Goal: Information Seeking & Learning: Learn about a topic

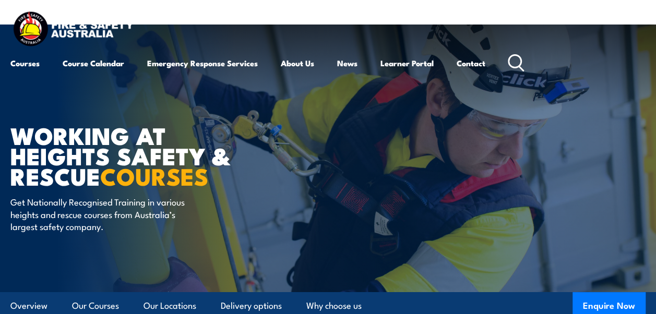
click at [142, 134] on h1 "WORKING AT HEIGHTS SAFETY & RESCUE COURSES" at bounding box center [139, 155] width 258 height 61
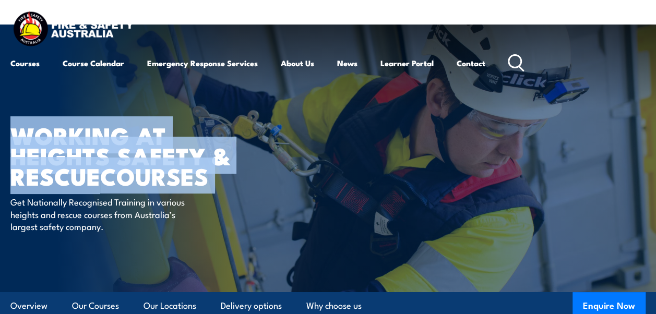
click at [142, 134] on h1 "WORKING AT HEIGHTS SAFETY & RESCUE COURSES" at bounding box center [139, 155] width 258 height 61
drag, startPoint x: 142, startPoint y: 134, endPoint x: 109, endPoint y: 130, distance: 33.0
click at [111, 128] on h1 "WORKING AT HEIGHTS SAFETY & RESCUE COURSES" at bounding box center [139, 155] width 258 height 61
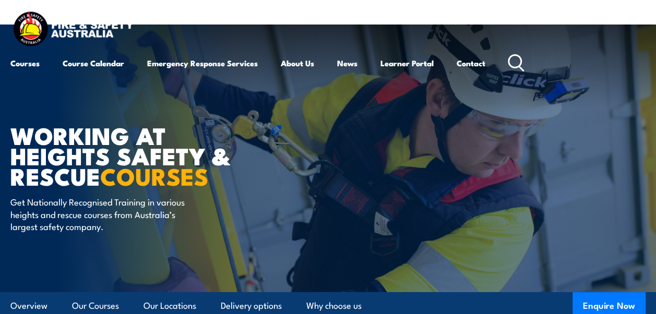
click at [83, 136] on h1 "WORKING AT HEIGHTS SAFETY & RESCUE COURSES" at bounding box center [139, 155] width 258 height 61
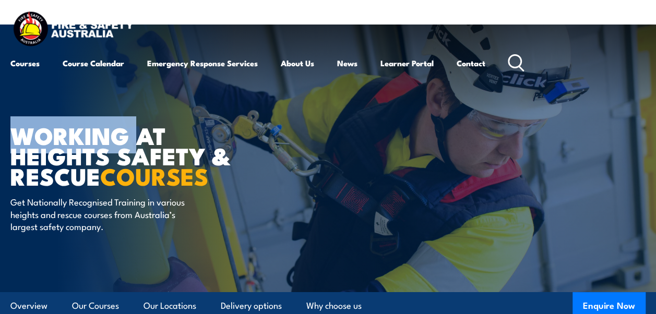
click at [83, 136] on h1 "WORKING AT HEIGHTS SAFETY & RESCUE COURSES" at bounding box center [139, 155] width 258 height 61
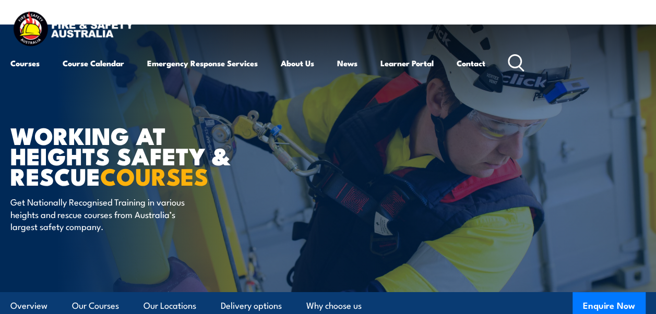
drag, startPoint x: 83, startPoint y: 136, endPoint x: 85, endPoint y: 160, distance: 24.0
click at [85, 160] on h1 "WORKING AT HEIGHTS SAFETY & RESCUE COURSES" at bounding box center [139, 155] width 258 height 61
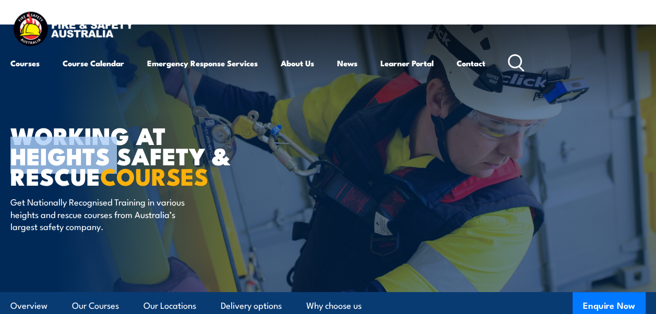
click at [85, 160] on h1 "WORKING AT HEIGHTS SAFETY & RESCUE COURSES" at bounding box center [139, 155] width 258 height 61
drag, startPoint x: 85, startPoint y: 160, endPoint x: 162, endPoint y: 160, distance: 76.7
click at [162, 160] on strong "COURSES" at bounding box center [154, 176] width 108 height 36
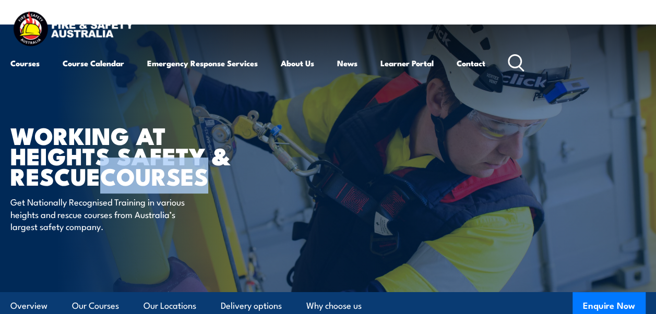
click at [162, 160] on strong "COURSES" at bounding box center [154, 176] width 108 height 36
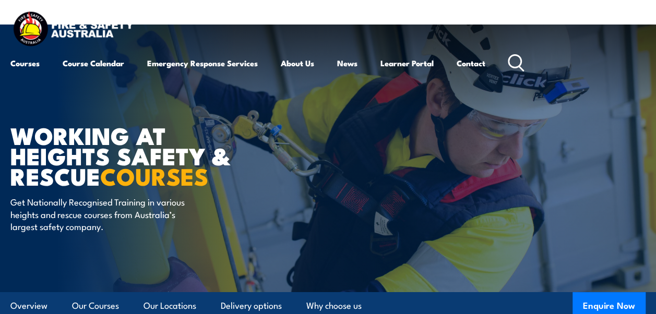
drag, startPoint x: 162, startPoint y: 160, endPoint x: 76, endPoint y: 173, distance: 86.6
click at [76, 173] on h1 "WORKING AT HEIGHTS SAFETY & RESCUE COURSES" at bounding box center [139, 155] width 258 height 61
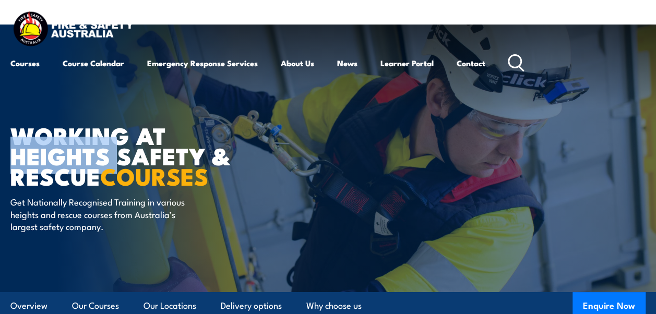
click at [76, 173] on h1 "WORKING AT HEIGHTS SAFETY & RESCUE COURSES" at bounding box center [139, 155] width 258 height 61
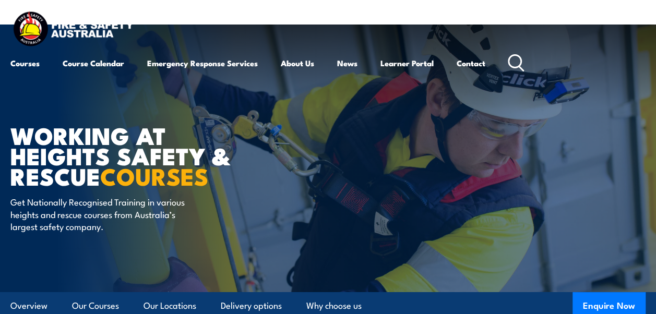
drag, startPoint x: 76, startPoint y: 173, endPoint x: 60, endPoint y: 178, distance: 17.0
click at [60, 178] on h1 "WORKING AT HEIGHTS SAFETY & RESCUE COURSES" at bounding box center [139, 155] width 258 height 61
drag, startPoint x: 60, startPoint y: 178, endPoint x: 45, endPoint y: 179, distance: 15.1
click at [41, 178] on h1 "WORKING AT HEIGHTS SAFETY & RESCUE COURSES" at bounding box center [139, 155] width 258 height 61
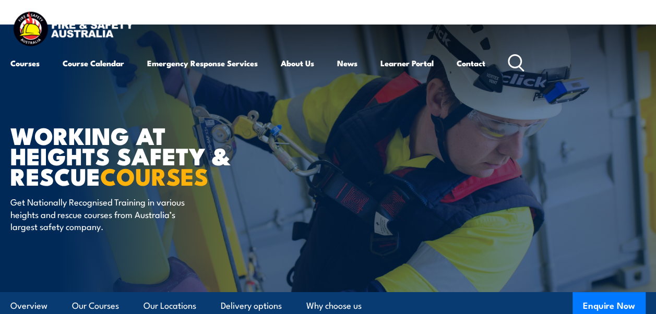
click at [114, 180] on strong "COURSES" at bounding box center [154, 176] width 108 height 36
click at [166, 182] on strong "COURSES" at bounding box center [154, 176] width 108 height 36
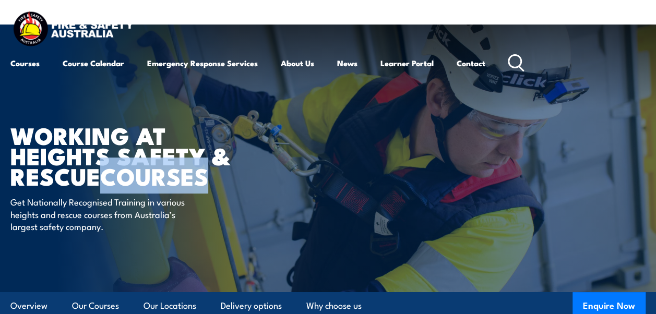
click at [166, 182] on strong "COURSES" at bounding box center [154, 176] width 108 height 36
drag, startPoint x: 166, startPoint y: 182, endPoint x: 139, endPoint y: 169, distance: 30.3
click at [139, 169] on strong "COURSES" at bounding box center [154, 176] width 108 height 36
click at [177, 175] on strong "COURSES" at bounding box center [154, 176] width 108 height 36
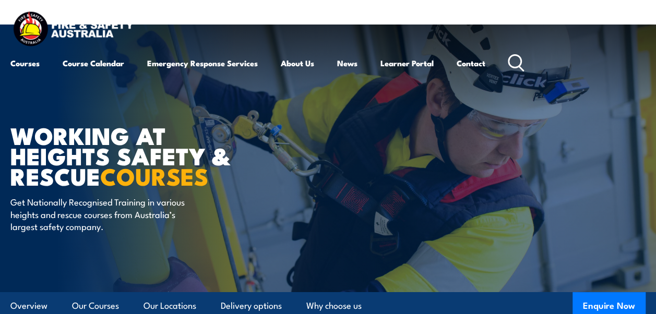
click at [208, 175] on strong "COURSES" at bounding box center [154, 176] width 108 height 36
click at [199, 182] on strong "COURSES" at bounding box center [154, 176] width 108 height 36
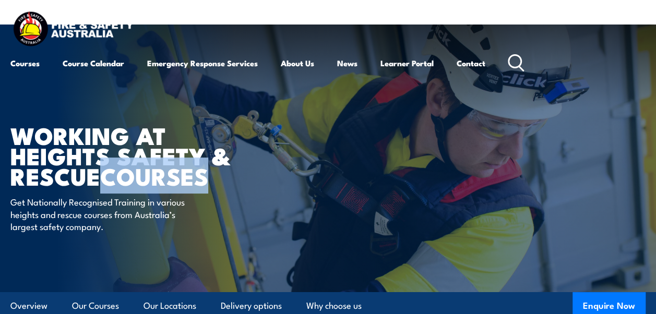
click at [197, 183] on strong "COURSES" at bounding box center [154, 176] width 108 height 36
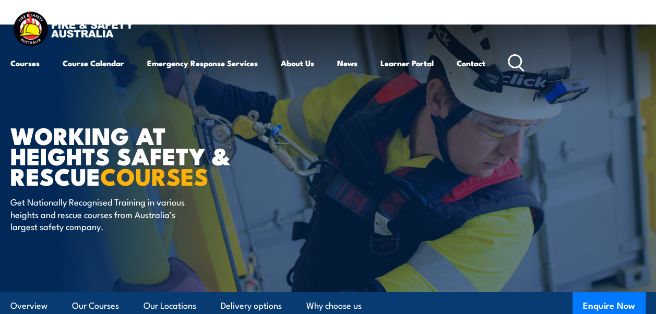
drag, startPoint x: 196, startPoint y: 185, endPoint x: 100, endPoint y: 177, distance: 96.8
click at [101, 176] on h1 "WORKING AT HEIGHTS SAFETY & RESCUE COURSES" at bounding box center [139, 155] width 258 height 61
click at [56, 161] on h1 "WORKING AT HEIGHTS SAFETY & RESCUE COURSES" at bounding box center [139, 155] width 258 height 61
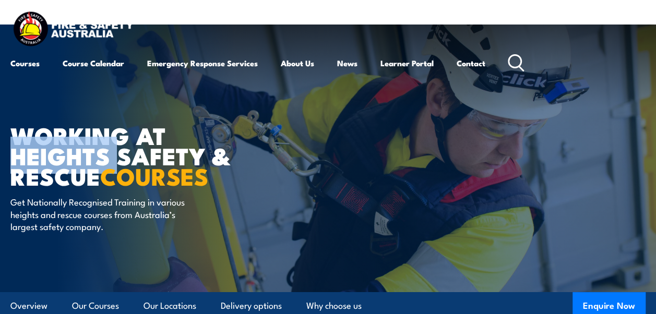
click at [56, 161] on h1 "WORKING AT HEIGHTS SAFETY & RESCUE COURSES" at bounding box center [139, 155] width 258 height 61
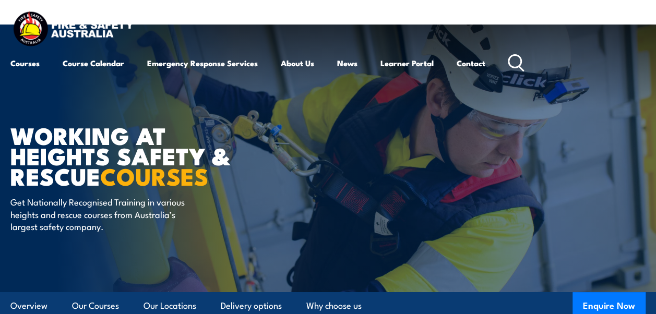
drag, startPoint x: 56, startPoint y: 161, endPoint x: 74, endPoint y: 179, distance: 25.5
click at [60, 177] on h1 "WORKING AT HEIGHTS SAFETY & RESCUE COURSES" at bounding box center [139, 155] width 258 height 61
click at [92, 176] on h1 "WORKING AT HEIGHTS SAFETY & RESCUE COURSES" at bounding box center [139, 155] width 258 height 61
drag, startPoint x: 92, startPoint y: 176, endPoint x: 161, endPoint y: 160, distance: 70.7
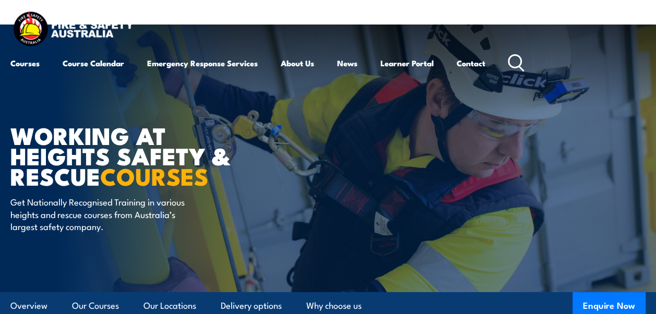
click at [161, 160] on strong "COURSES" at bounding box center [154, 176] width 108 height 36
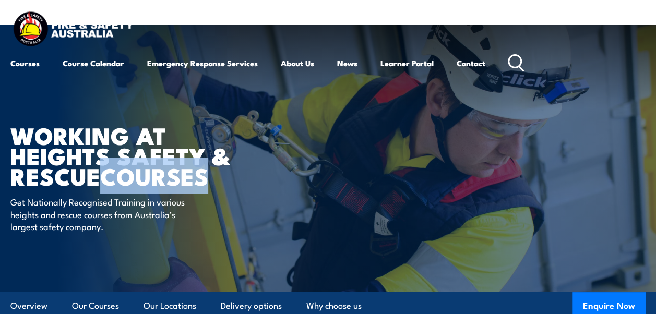
click at [161, 160] on strong "COURSES" at bounding box center [154, 176] width 108 height 36
drag, startPoint x: 161, startPoint y: 160, endPoint x: 118, endPoint y: 167, distance: 43.3
click at [118, 167] on strong "COURSES" at bounding box center [154, 176] width 108 height 36
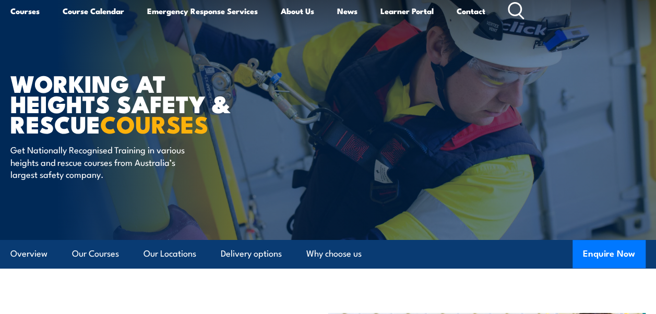
click at [151, 162] on p "Get Nationally Recognised Training in various heights and rescue courses from A…" at bounding box center [105, 161] width 190 height 37
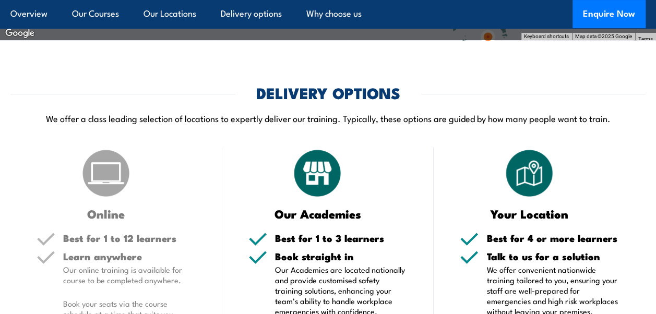
scroll to position [2086, 0]
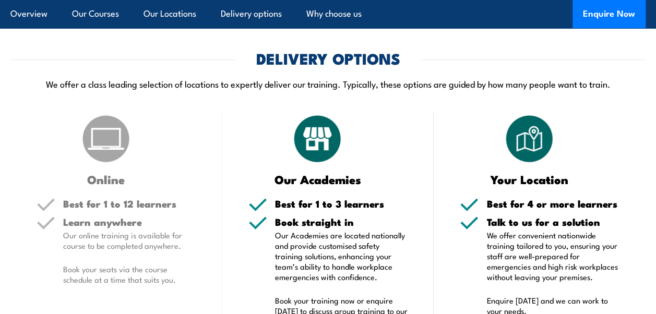
click at [314, 180] on h3 "Our Academies" at bounding box center [317, 179] width 139 height 12
drag, startPoint x: 314, startPoint y: 180, endPoint x: 300, endPoint y: 184, distance: 13.9
click at [300, 184] on h3 "Our Academies" at bounding box center [317, 179] width 139 height 12
click at [285, 182] on h3 "Our Academies" at bounding box center [317, 179] width 139 height 12
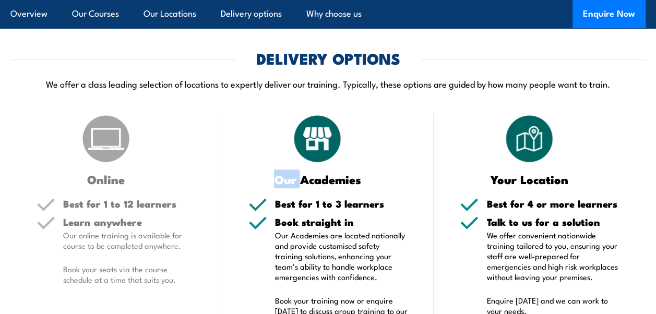
click at [285, 182] on h3 "Our Academies" at bounding box center [317, 179] width 139 height 12
drag, startPoint x: 285, startPoint y: 182, endPoint x: 308, endPoint y: 178, distance: 23.7
click at [308, 178] on h3 "Our Academies" at bounding box center [317, 179] width 139 height 12
click at [294, 203] on h5 "Best for 1 to 3 learners" at bounding box center [341, 204] width 133 height 10
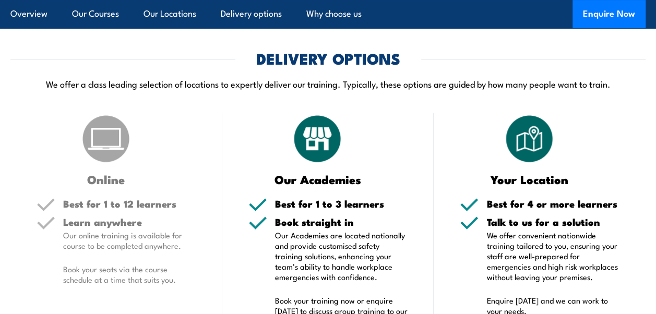
click at [288, 203] on h5 "Best for 1 to 3 learners" at bounding box center [341, 204] width 133 height 10
drag, startPoint x: 288, startPoint y: 204, endPoint x: 317, endPoint y: 206, distance: 29.3
click at [317, 205] on h5 "Best for 1 to 3 learners" at bounding box center [341, 204] width 133 height 10
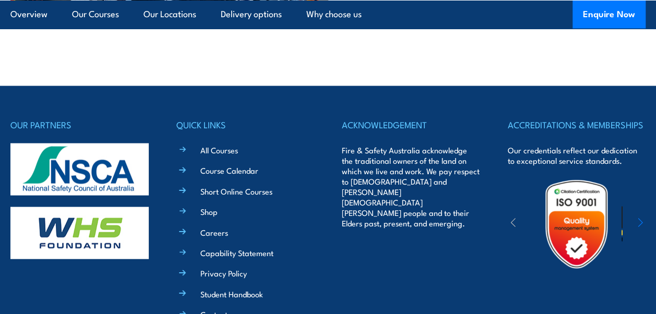
scroll to position [2869, 0]
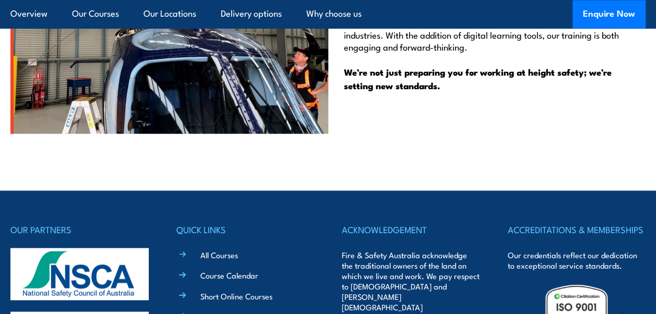
click at [345, 222] on h4 "ACKNOWLEDGEMENT" at bounding box center [411, 229] width 138 height 15
drag, startPoint x: 345, startPoint y: 202, endPoint x: 327, endPoint y: 207, distance: 18.7
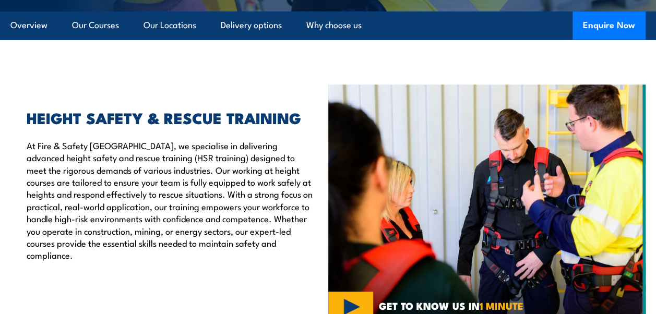
scroll to position [209, 0]
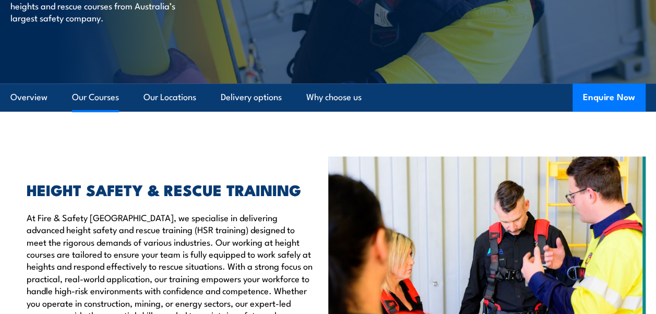
click at [96, 100] on link "Our Courses" at bounding box center [95, 97] width 47 height 28
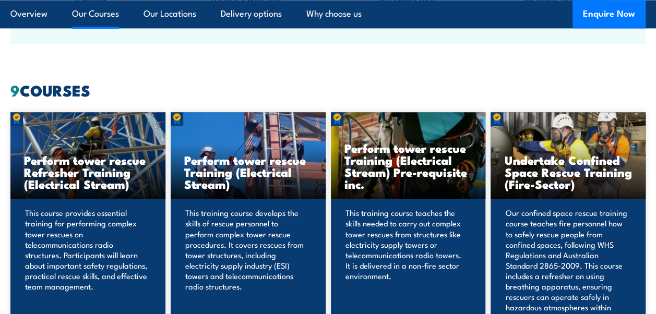
scroll to position [771, 0]
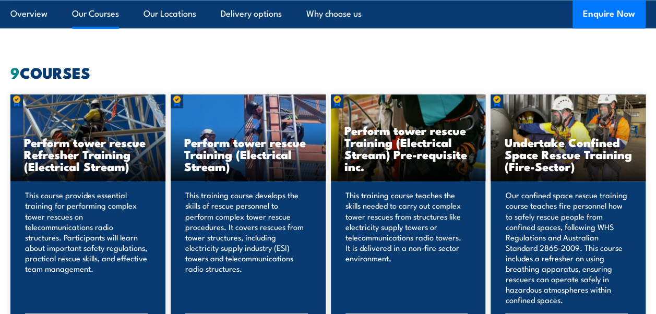
click at [79, 67] on h2 "9 COURSES" at bounding box center [327, 72] width 635 height 14
drag, startPoint x: 79, startPoint y: 67, endPoint x: 100, endPoint y: 75, distance: 22.8
click at [100, 74] on h2 "9 COURSES" at bounding box center [327, 72] width 635 height 14
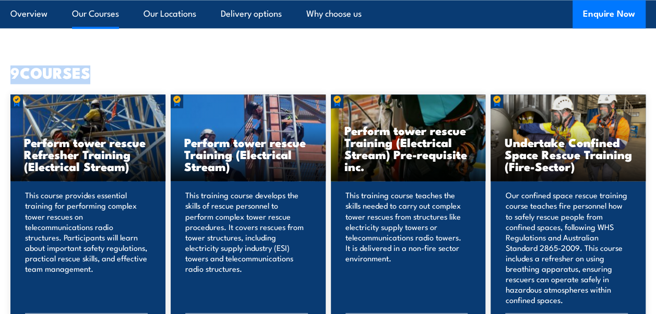
click at [105, 77] on h2 "9 COURSES" at bounding box center [327, 72] width 635 height 14
click at [82, 76] on h2 "9 COURSES" at bounding box center [327, 72] width 635 height 14
click at [87, 72] on h2 "9 COURSES" at bounding box center [327, 72] width 635 height 14
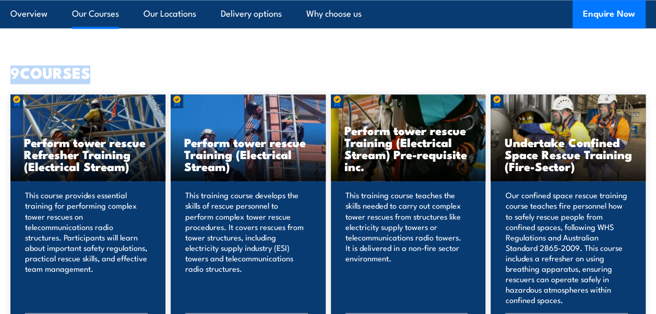
click at [87, 72] on h2 "9 COURSES" at bounding box center [327, 72] width 635 height 14
drag, startPoint x: 87, startPoint y: 72, endPoint x: 144, endPoint y: 74, distance: 57.9
click at [144, 73] on h2 "9 COURSES" at bounding box center [327, 72] width 635 height 14
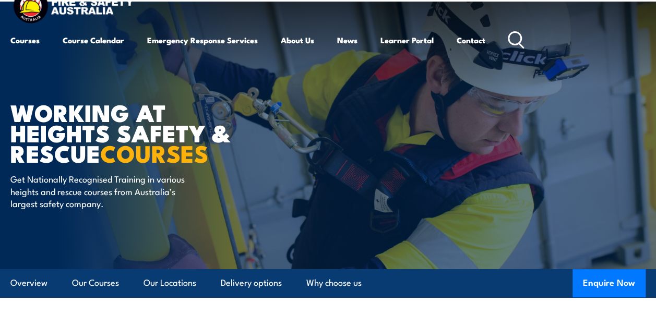
scroll to position [0, 0]
